Goal: Information Seeking & Learning: Learn about a topic

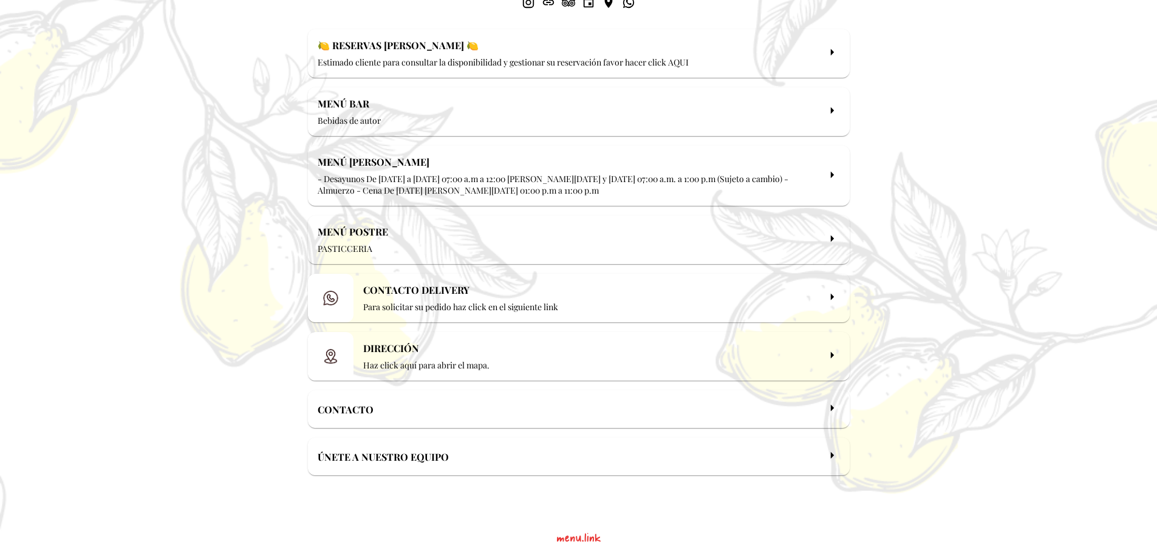
scroll to position [169, 0]
click at [345, 120] on p "Bebidas de autor" at bounding box center [569, 118] width 502 height 12
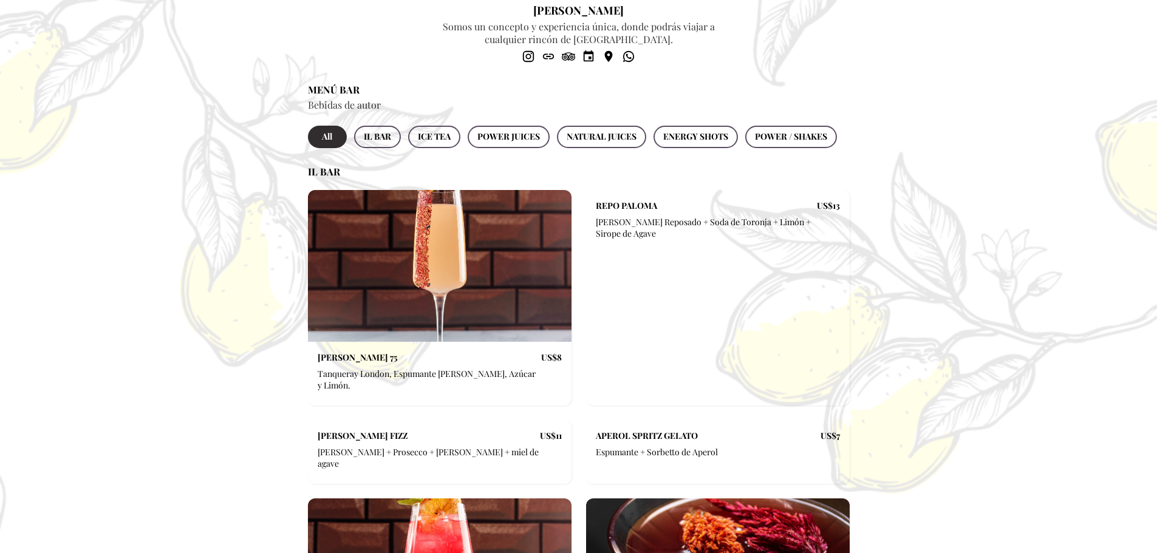
scroll to position [182, 0]
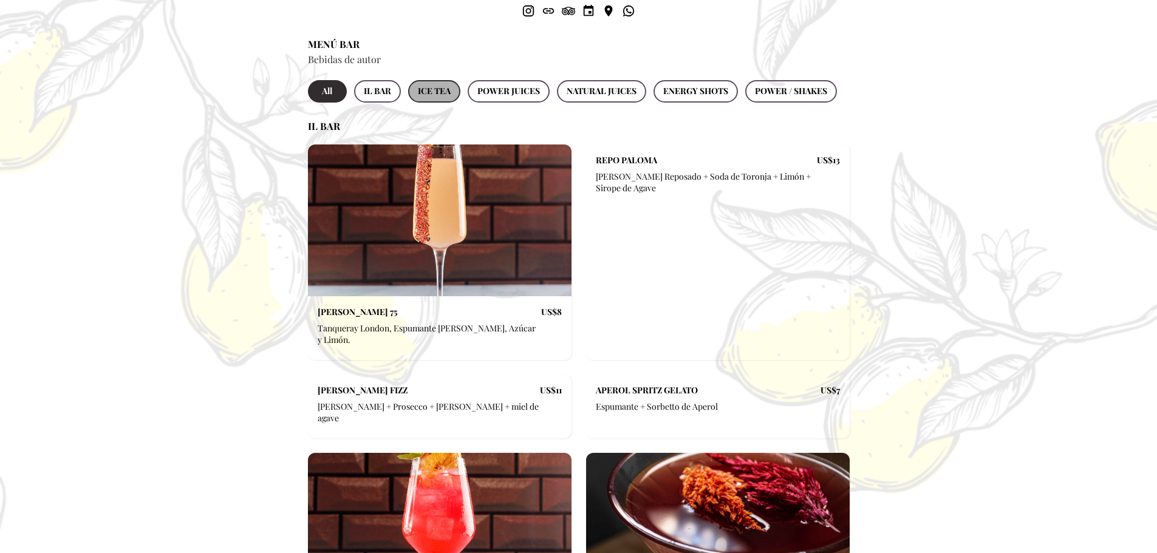
click at [433, 89] on span "ICE TEA" at bounding box center [434, 91] width 33 height 15
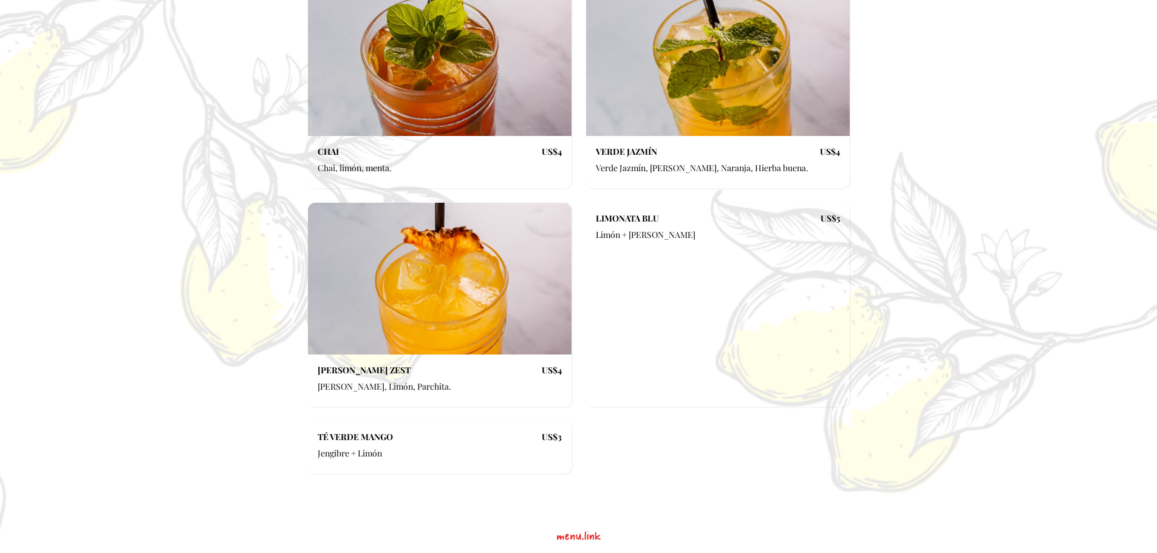
scroll to position [343, 0]
click at [447, 293] on div at bounding box center [440, 278] width 264 height 152
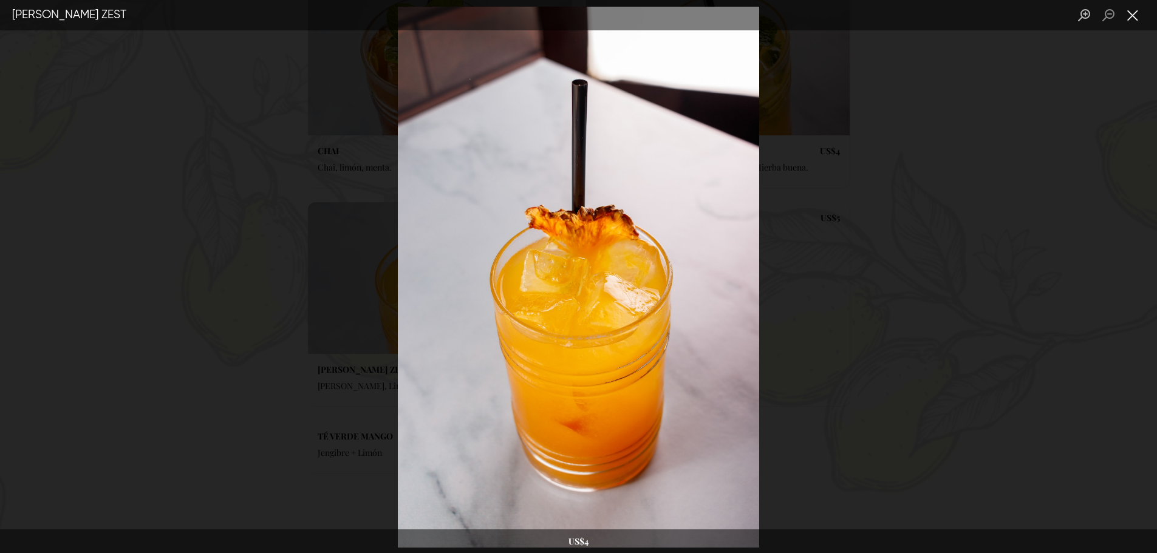
click at [1131, 15] on button "Close lightbox" at bounding box center [1133, 15] width 24 height 21
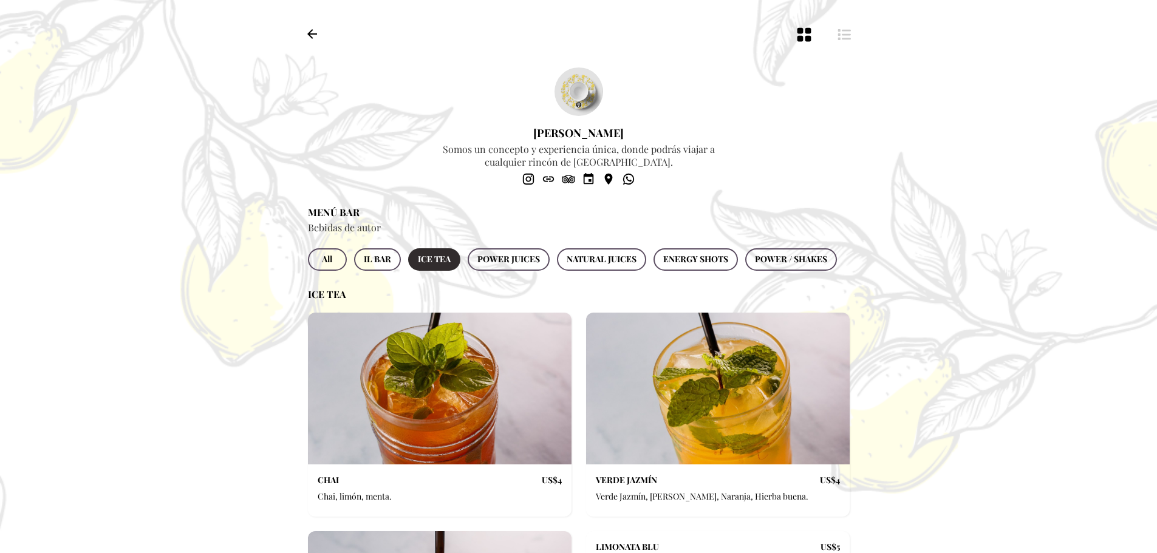
scroll to position [0, 0]
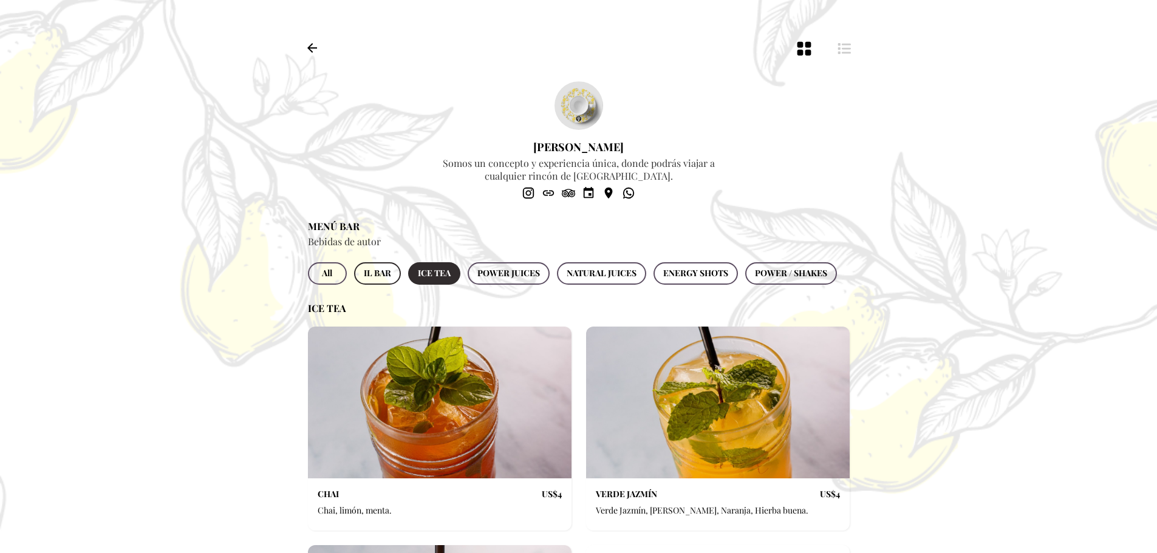
click at [377, 276] on span "IL BAR" at bounding box center [377, 273] width 27 height 15
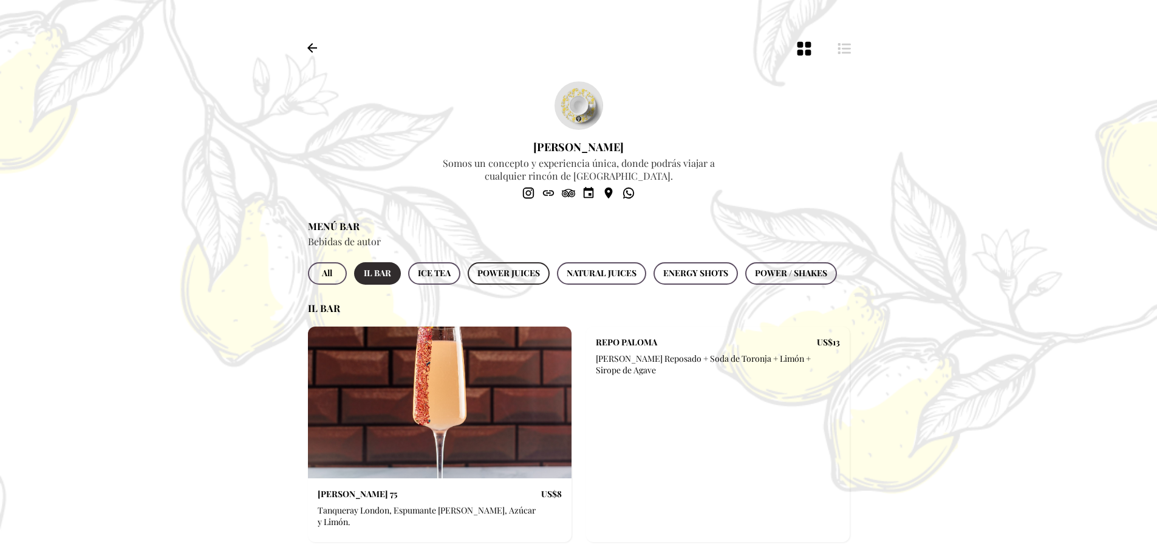
click at [522, 278] on span "POWER JUICES" at bounding box center [508, 273] width 63 height 15
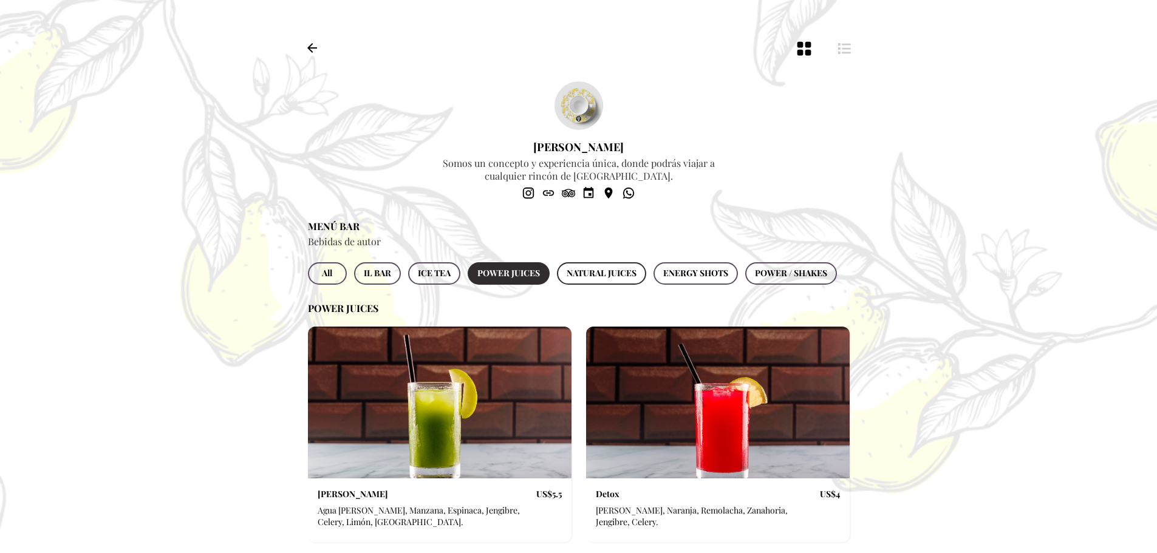
click at [585, 277] on span "NATURAL JUICES" at bounding box center [602, 273] width 70 height 15
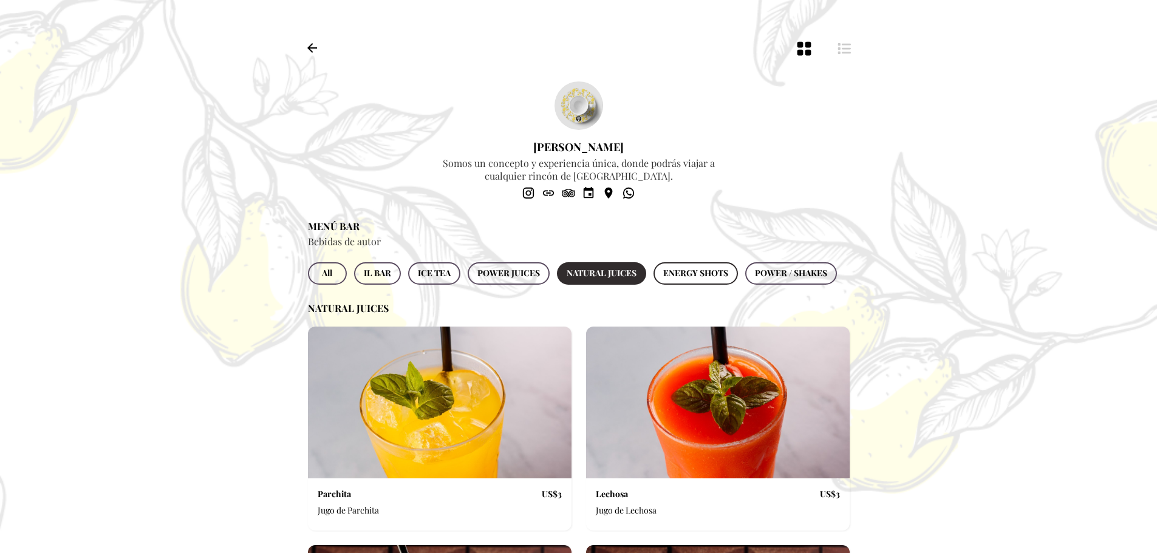
click at [697, 275] on span "ENERGY SHOTS" at bounding box center [695, 273] width 65 height 15
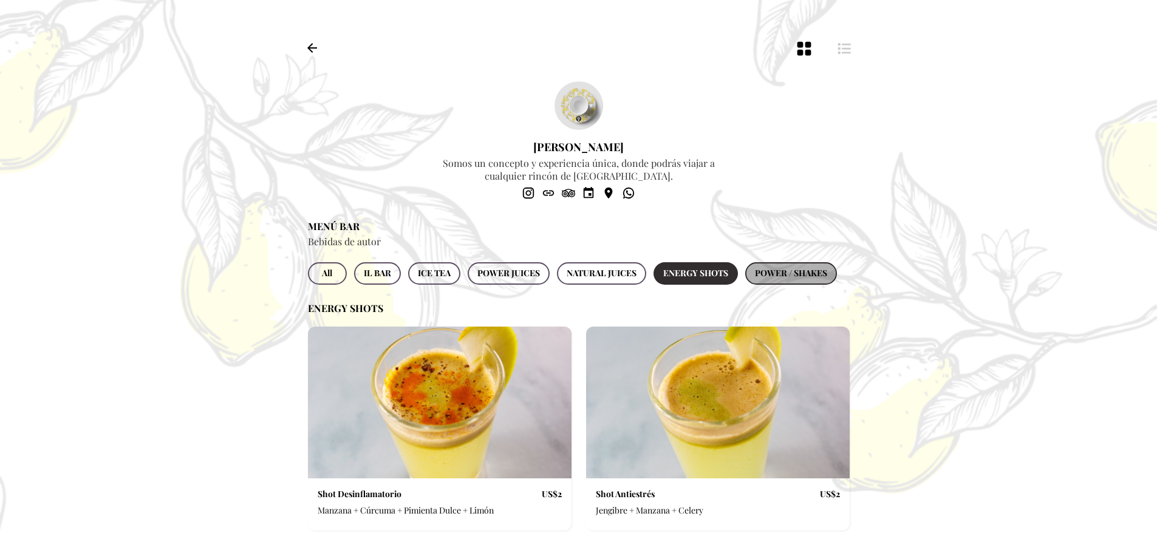
click at [768, 275] on span "POWER / SHAKES" at bounding box center [791, 273] width 72 height 15
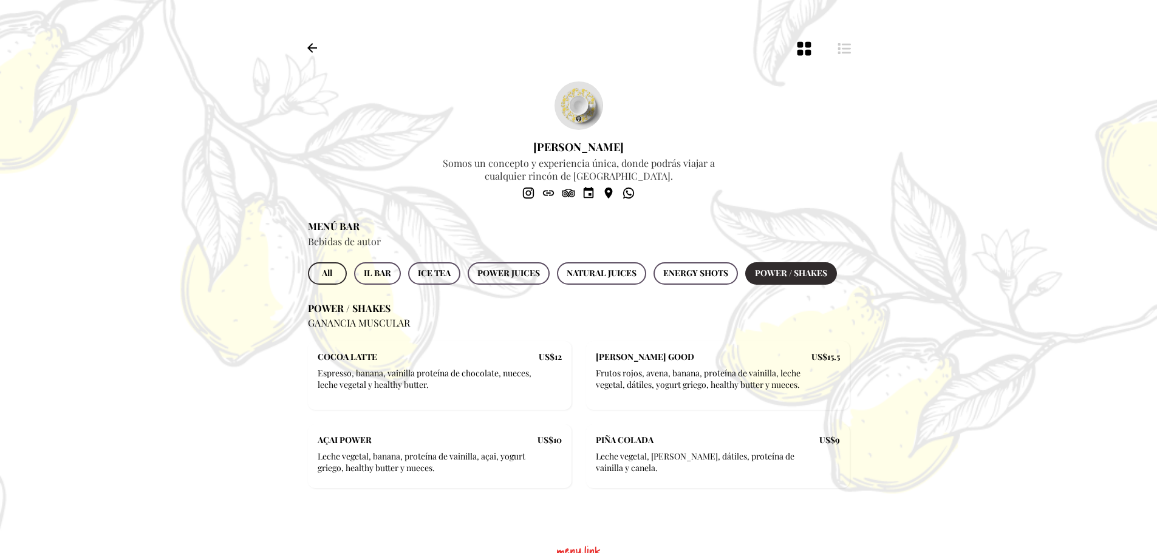
click at [327, 273] on span "All" at bounding box center [327, 273] width 19 height 15
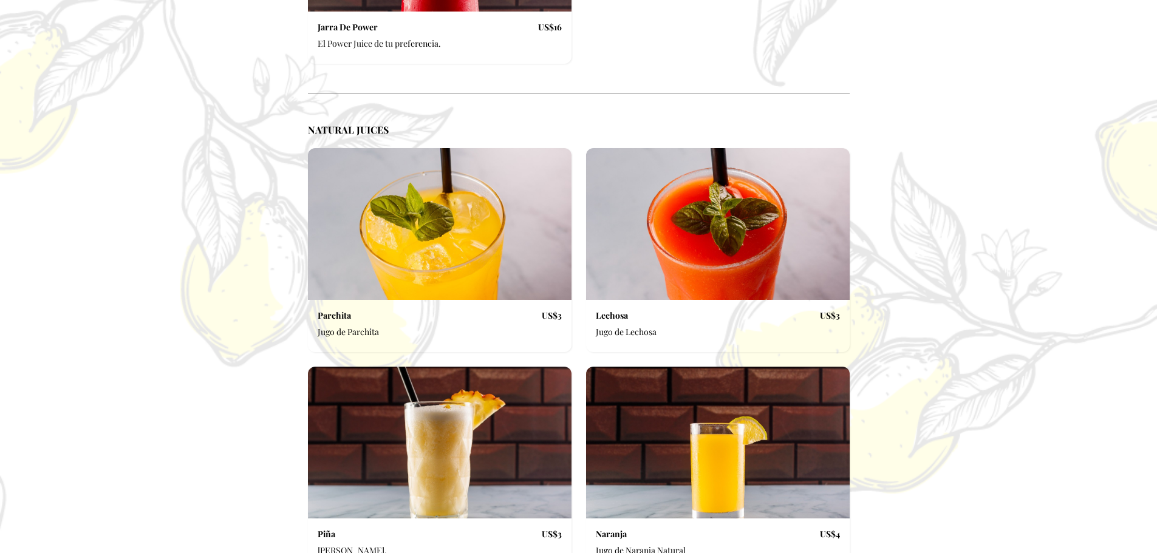
scroll to position [3645, 0]
